Goal: Communication & Community: Ask a question

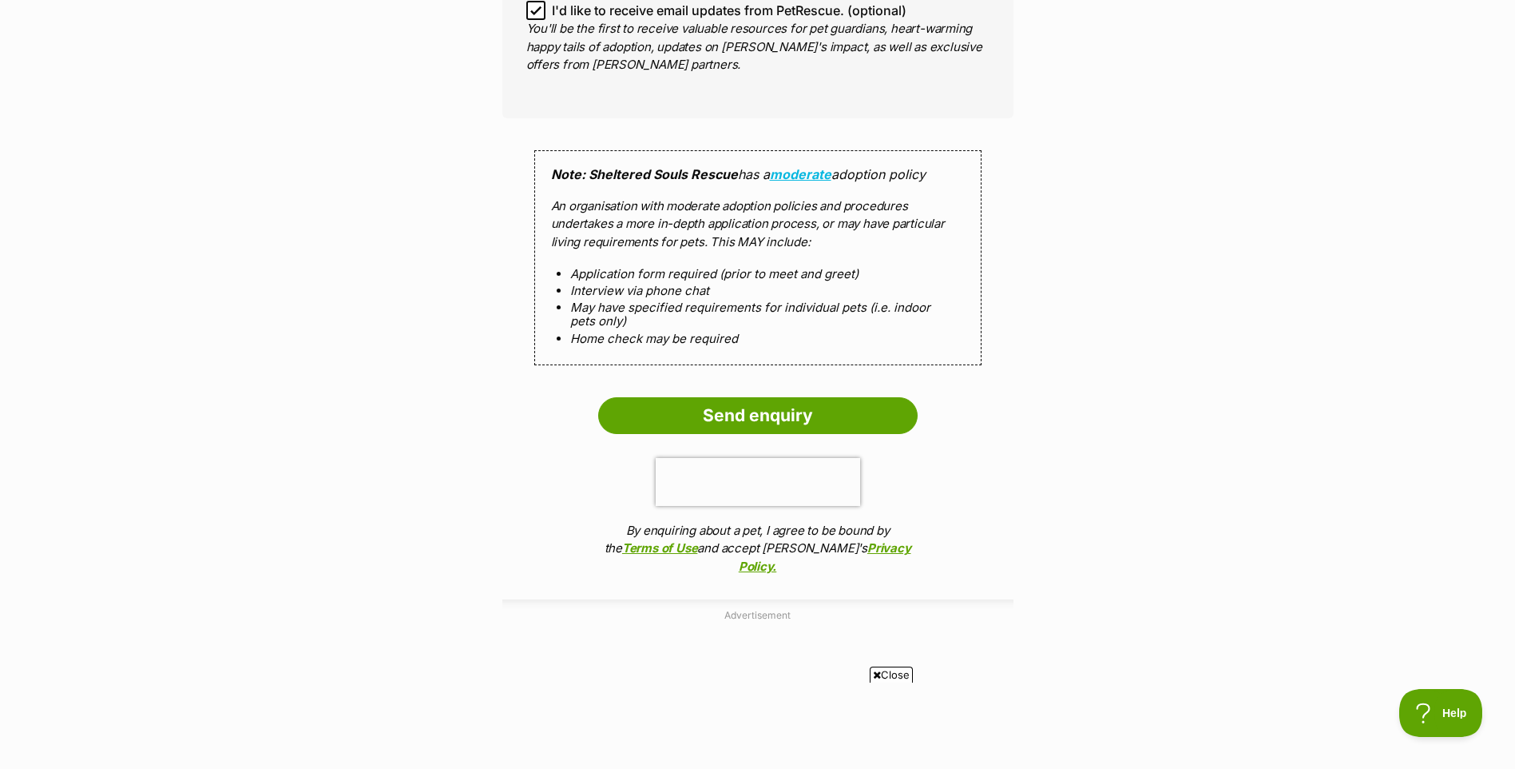
scroll to position [1358, 0]
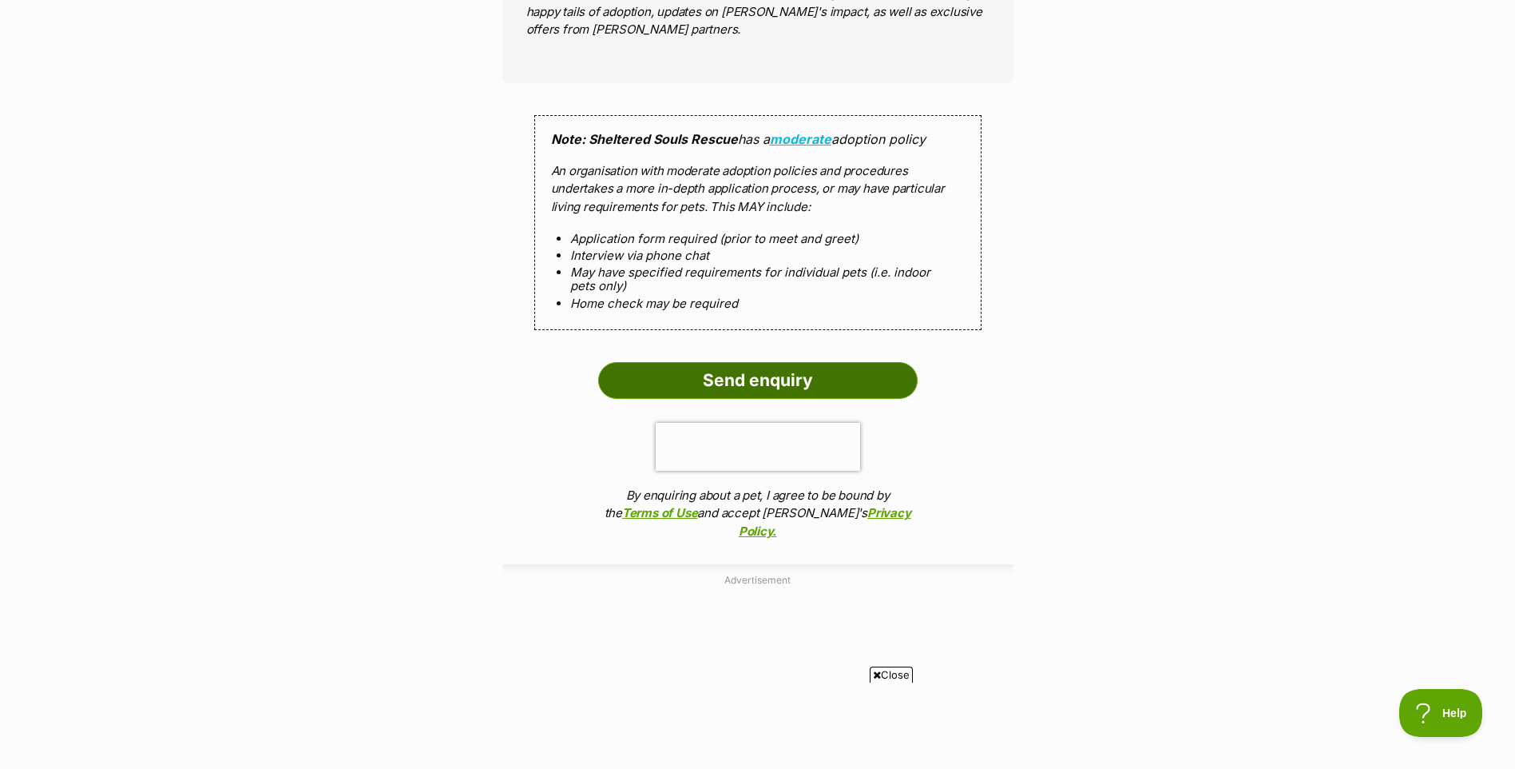
click at [788, 363] on input "Send enquiry" at bounding box center [758, 380] width 320 height 37
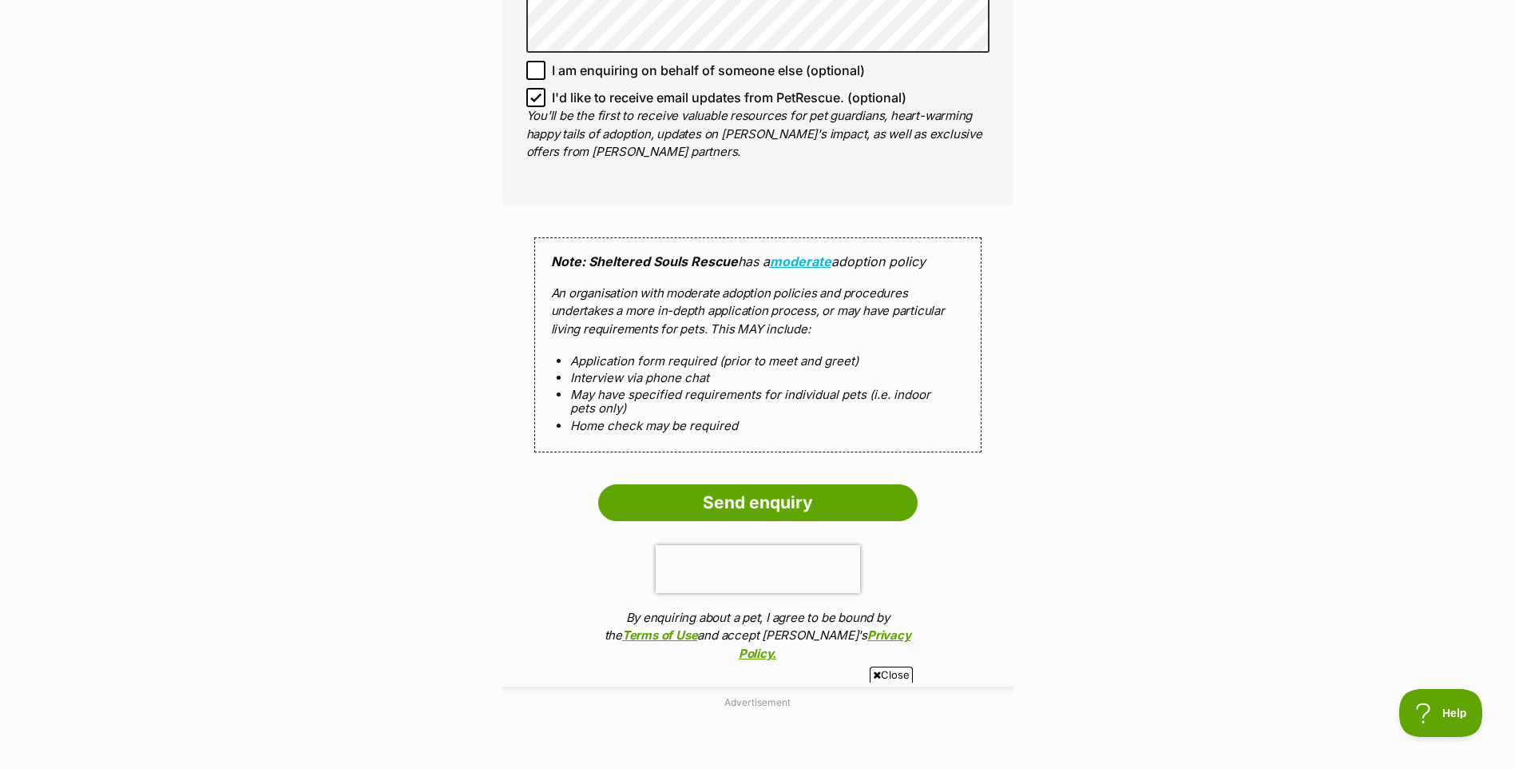
scroll to position [1438, 0]
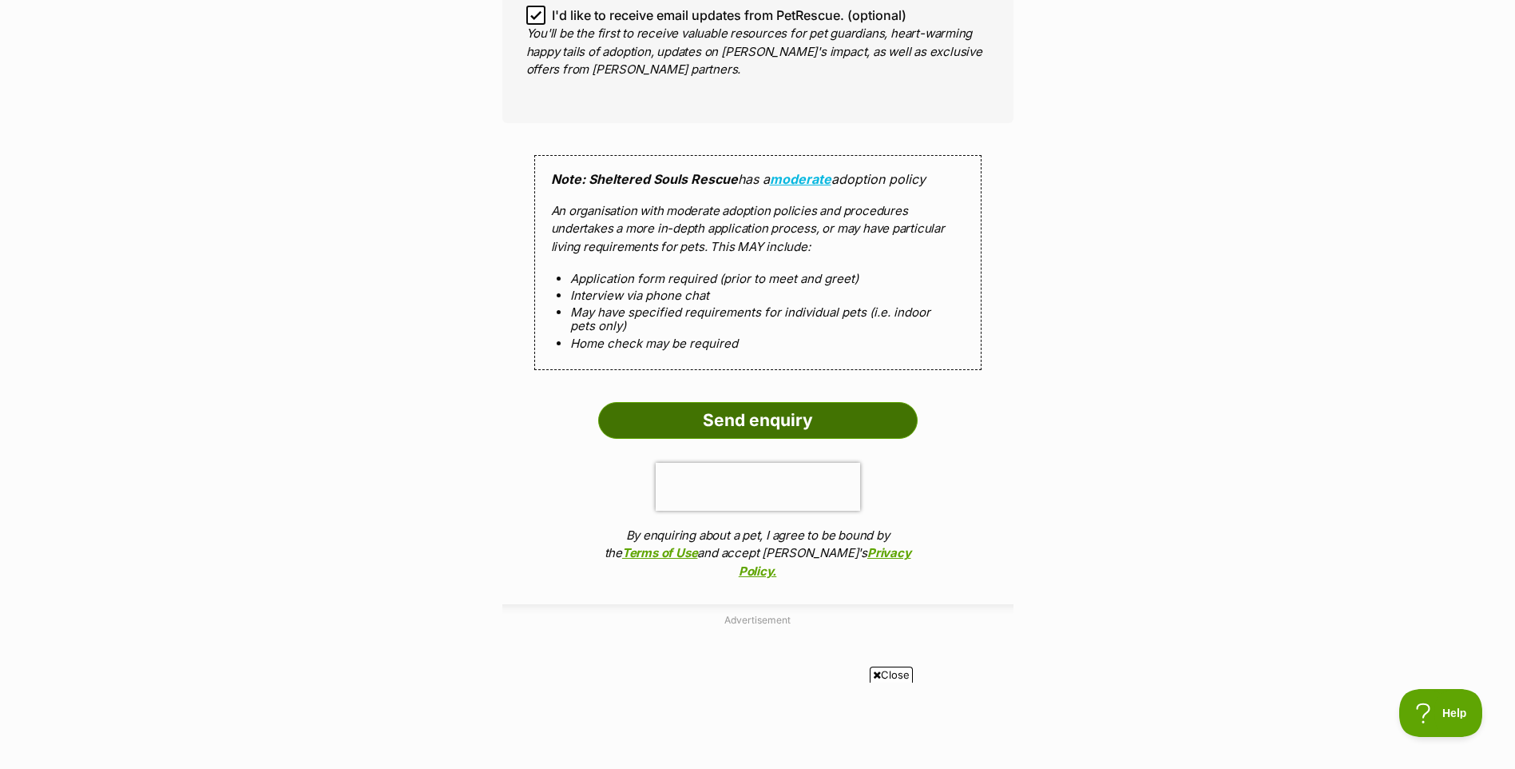
click at [765, 402] on input "Send enquiry" at bounding box center [758, 420] width 320 height 37
